Goal: Complete application form: Complete application form

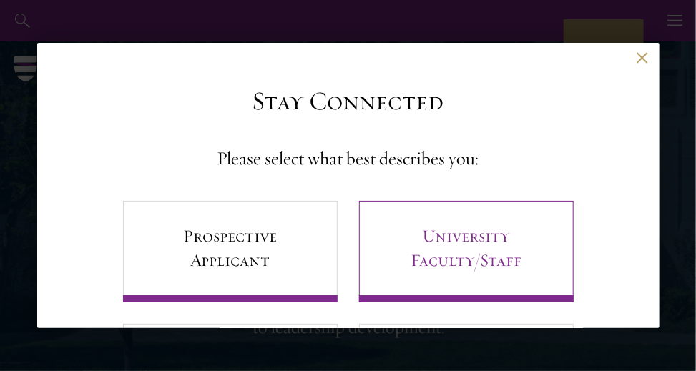
scroll to position [129, 0]
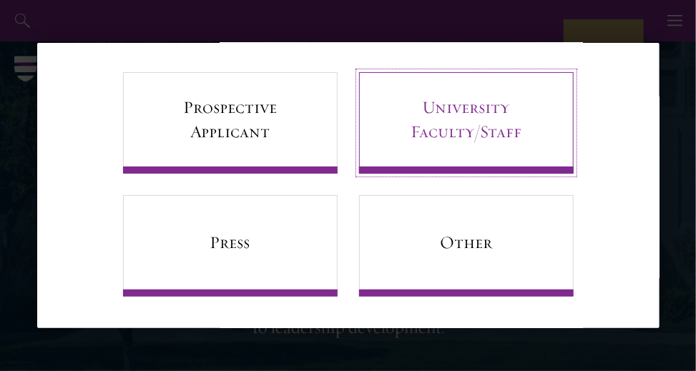
click at [461, 155] on link "University Faculty/Staff" at bounding box center [466, 123] width 215 height 102
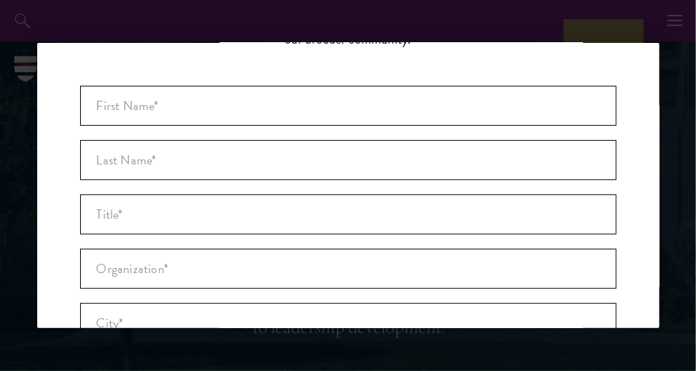
scroll to position [106, 0]
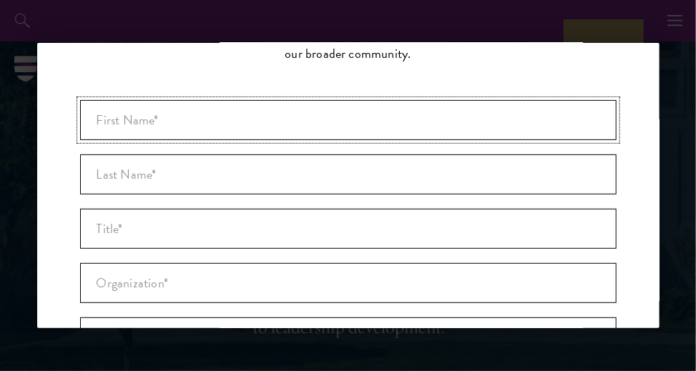
click at [222, 136] on input "First Name* *" at bounding box center [348, 120] width 536 height 40
type input "Miraida"
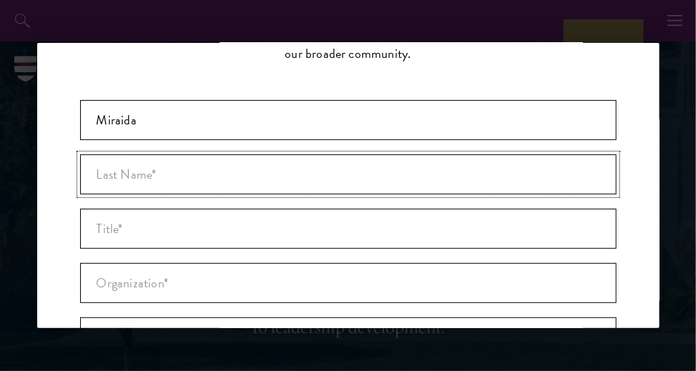
type input "Almazbekova"
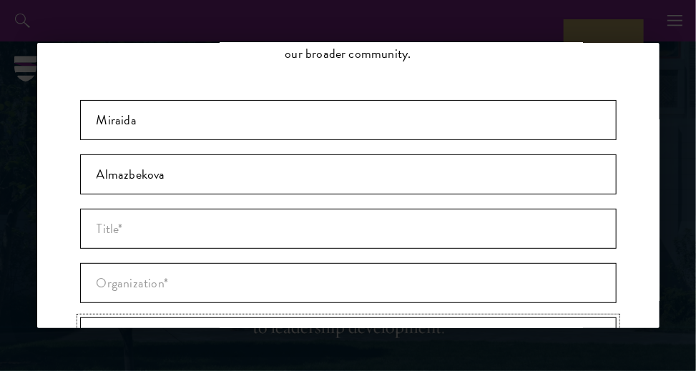
type input "Bishkek"
type input "Киргизия"
type input "[EMAIL_ADDRESS][DOMAIN_NAME]"
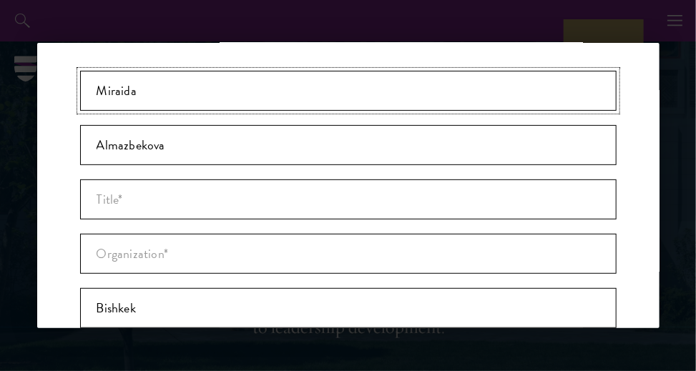
scroll to position [131, 0]
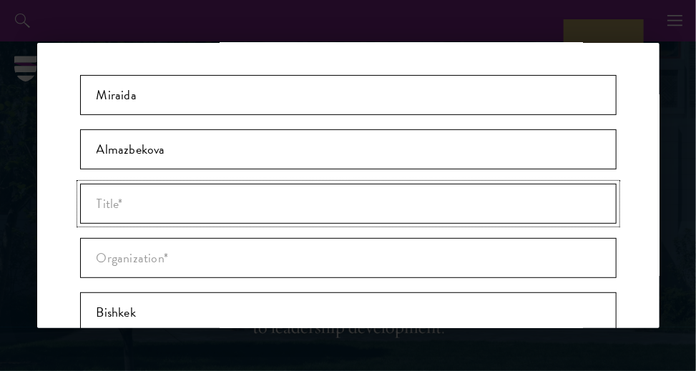
click at [130, 200] on input "Title *" at bounding box center [348, 204] width 536 height 40
type input "Student"
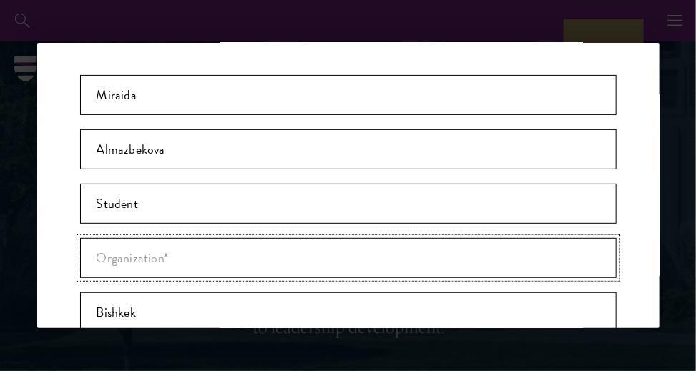
click at [131, 251] on input "Organization *" at bounding box center [348, 258] width 536 height 40
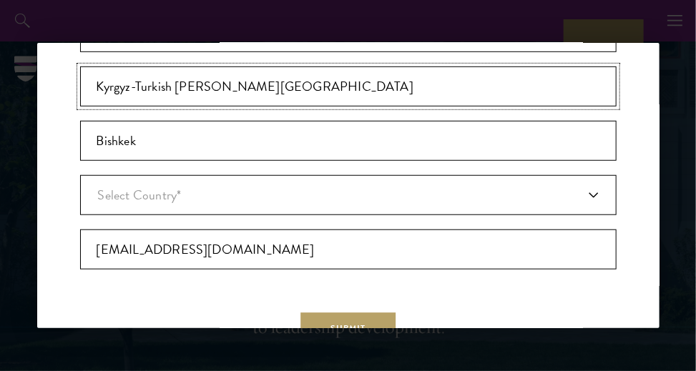
scroll to position [318, 0]
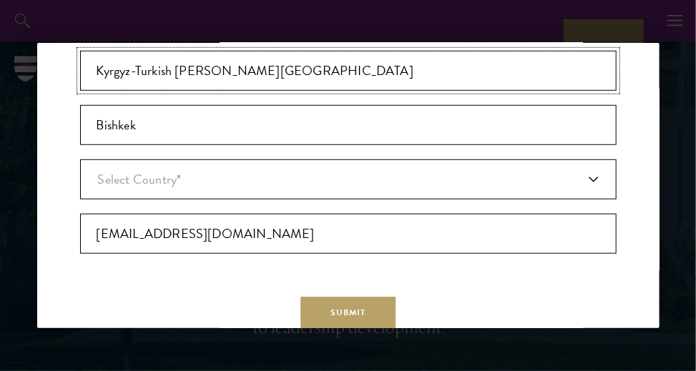
type input "Kyrgyz-Turkish [PERSON_NAME][GEOGRAPHIC_DATA]"
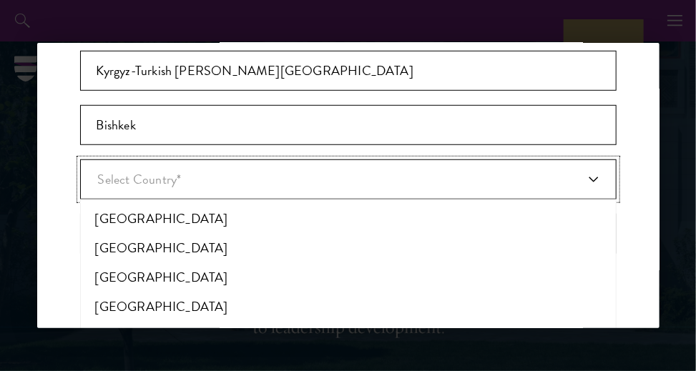
click at [162, 180] on span "Select Country*" at bounding box center [140, 179] width 84 height 19
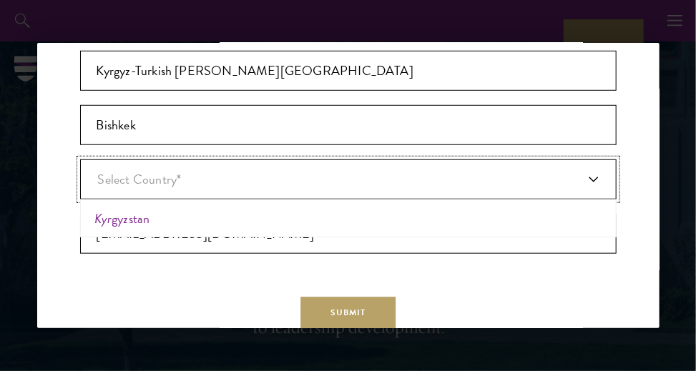
type input "kyr"
click at [152, 215] on li "Kyr gyzstan" at bounding box center [348, 218] width 528 height 29
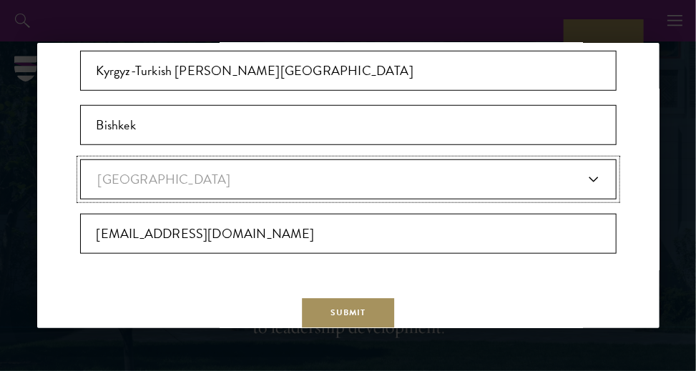
click at [333, 311] on span "Submit" at bounding box center [347, 312] width 35 height 13
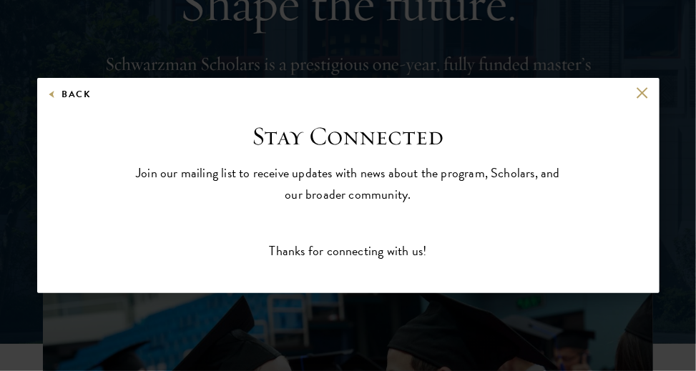
scroll to position [0, 0]
click at [635, 92] on div "Back" at bounding box center [348, 104] width 622 height 34
click at [652, 75] on div "Back Stay Connected Please select what best describes you: Prospective Applican…" at bounding box center [348, 185] width 696 height 285
